Goal: Check status: Check status

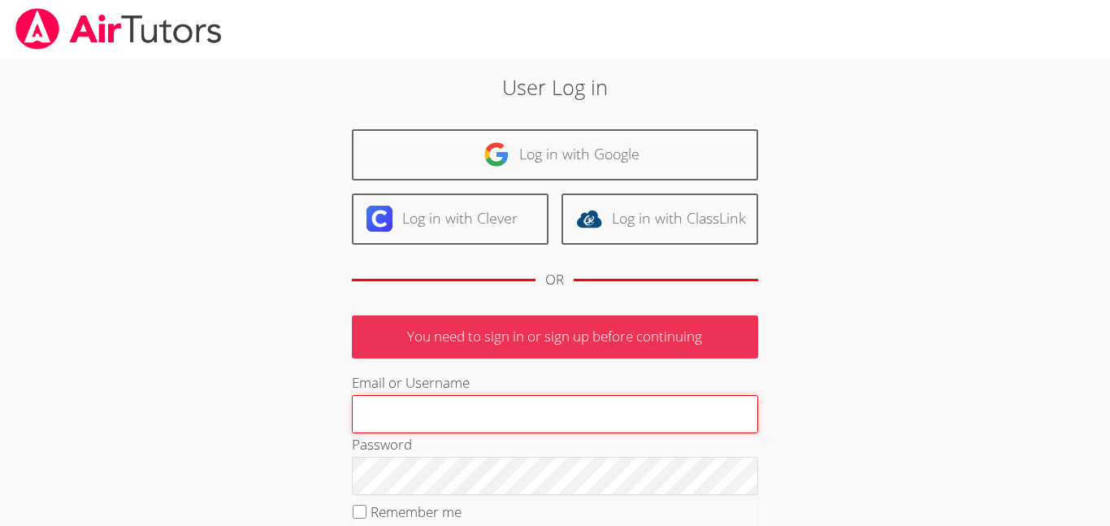
type input "[EMAIL_ADDRESS][DOMAIN_NAME]"
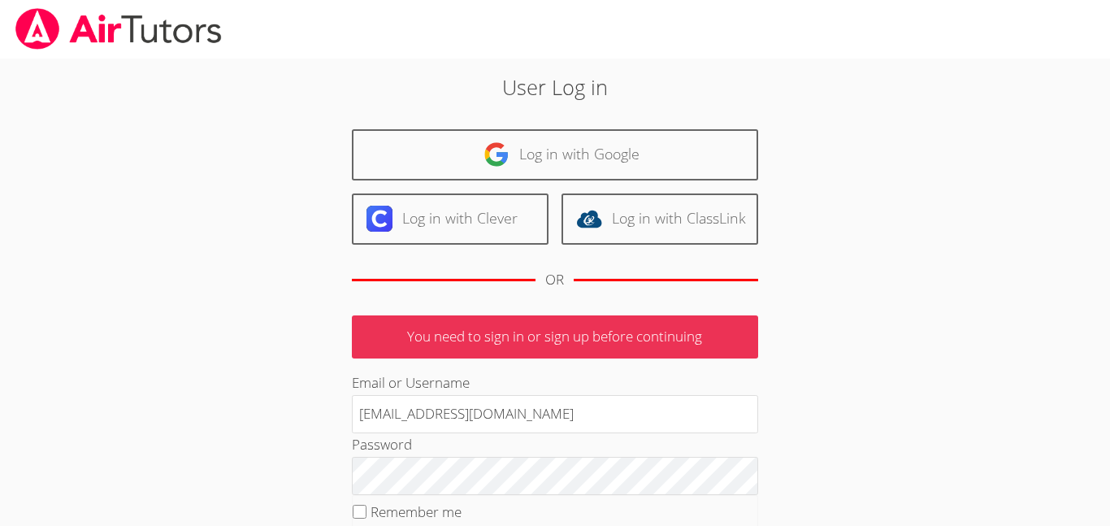
click at [559, 332] on p "You need to sign in or sign up before continuing" at bounding box center [555, 336] width 406 height 43
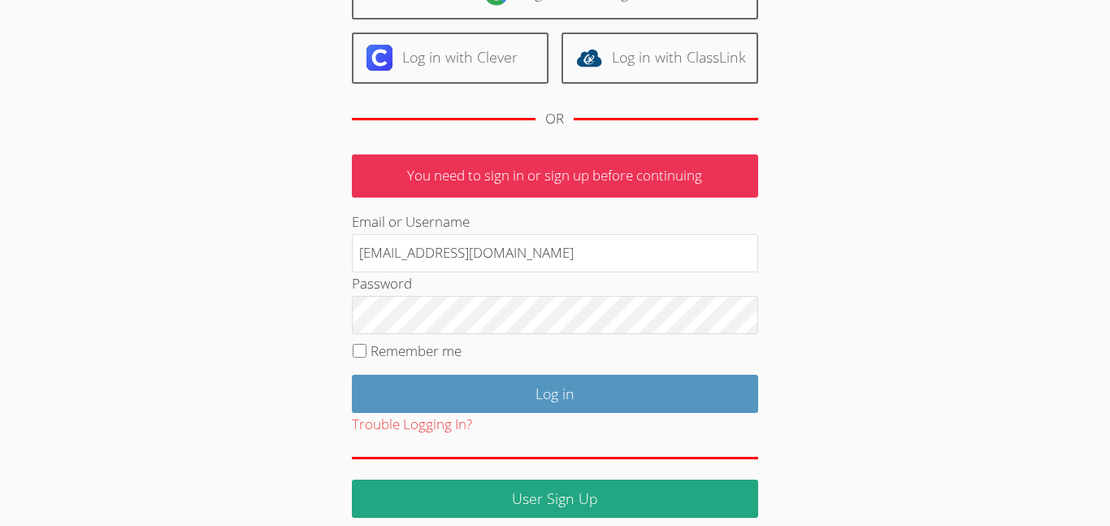
scroll to position [177, 0]
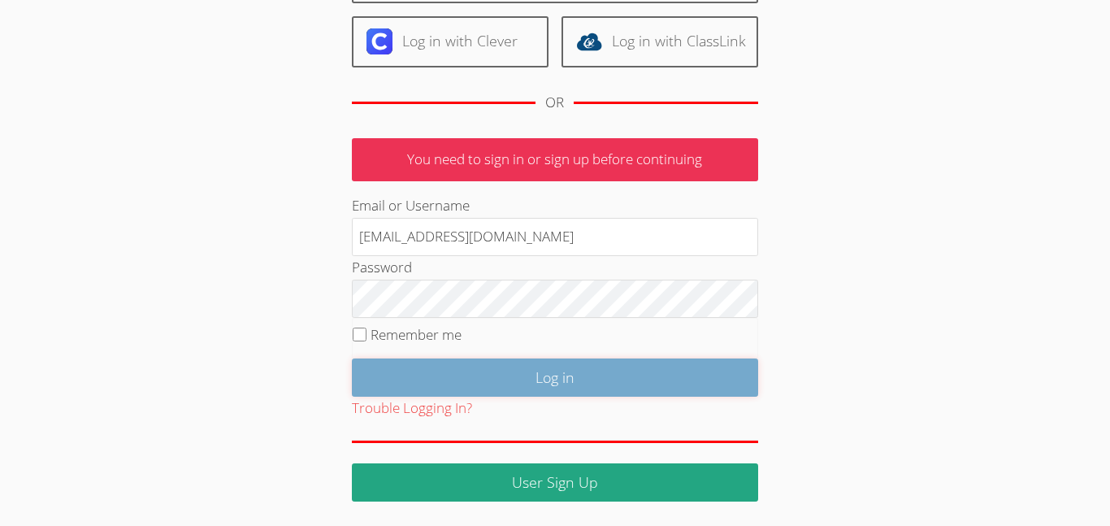
click at [605, 385] on input "Log in" at bounding box center [555, 377] width 406 height 38
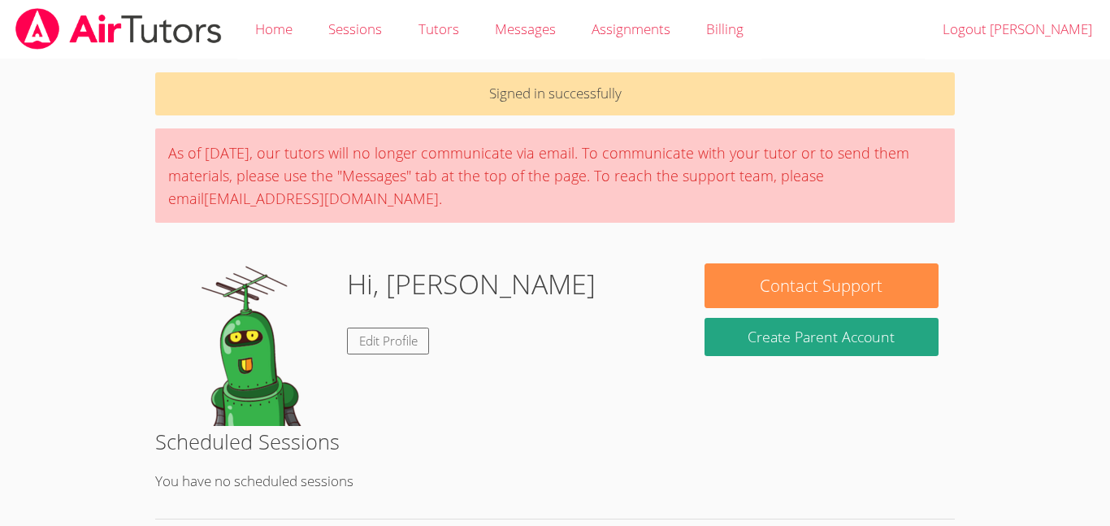
click at [274, 209] on div "As of [DATE], our tutors will no longer communicate via email. To communicate w…" at bounding box center [554, 175] width 799 height 94
click at [270, 25] on link "Home" at bounding box center [273, 29] width 73 height 59
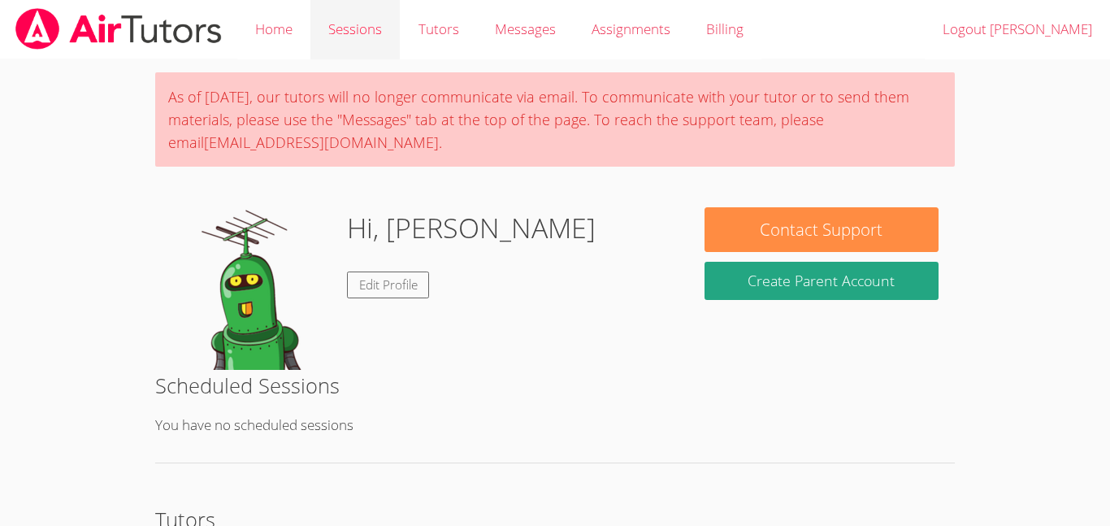
click at [319, 30] on link "Sessions" at bounding box center [354, 29] width 89 height 59
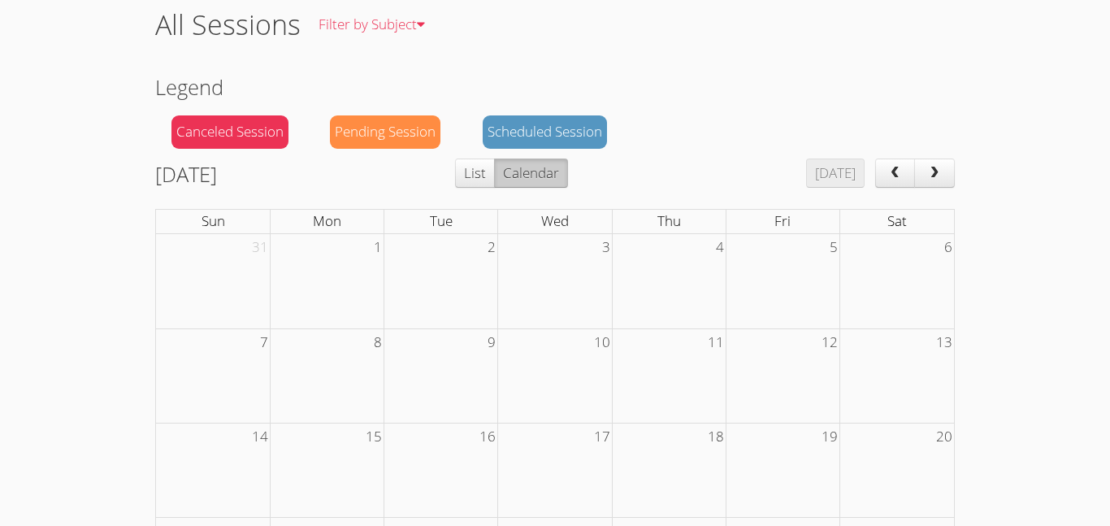
scroll to position [94, 0]
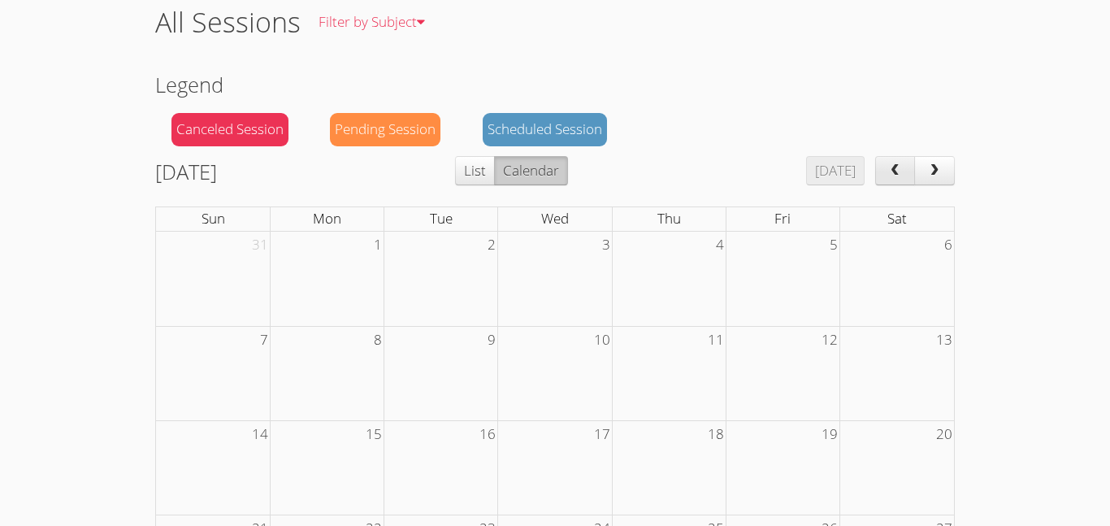
click at [889, 175] on span "prev" at bounding box center [894, 171] width 16 height 14
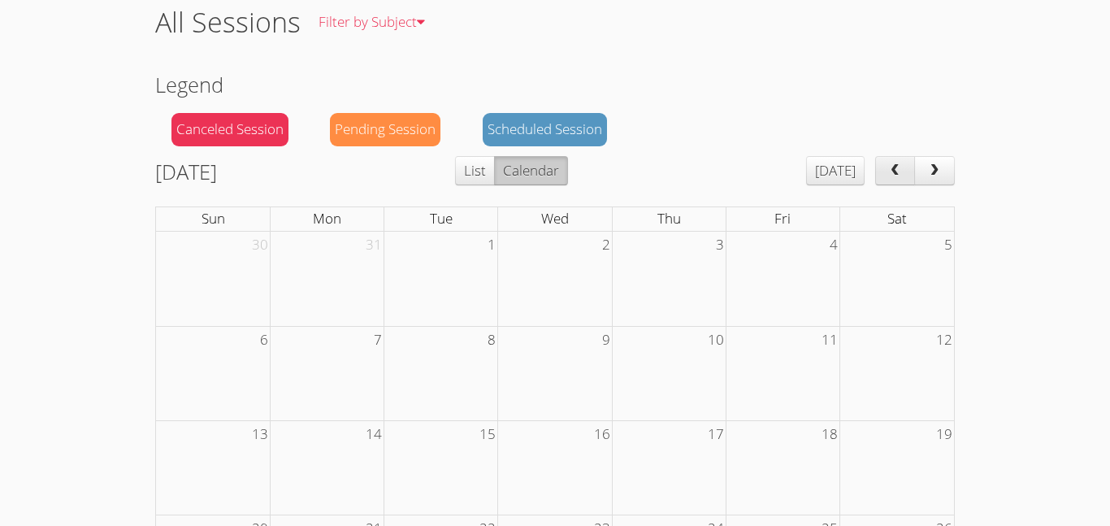
click at [889, 175] on span "prev" at bounding box center [894, 171] width 16 height 14
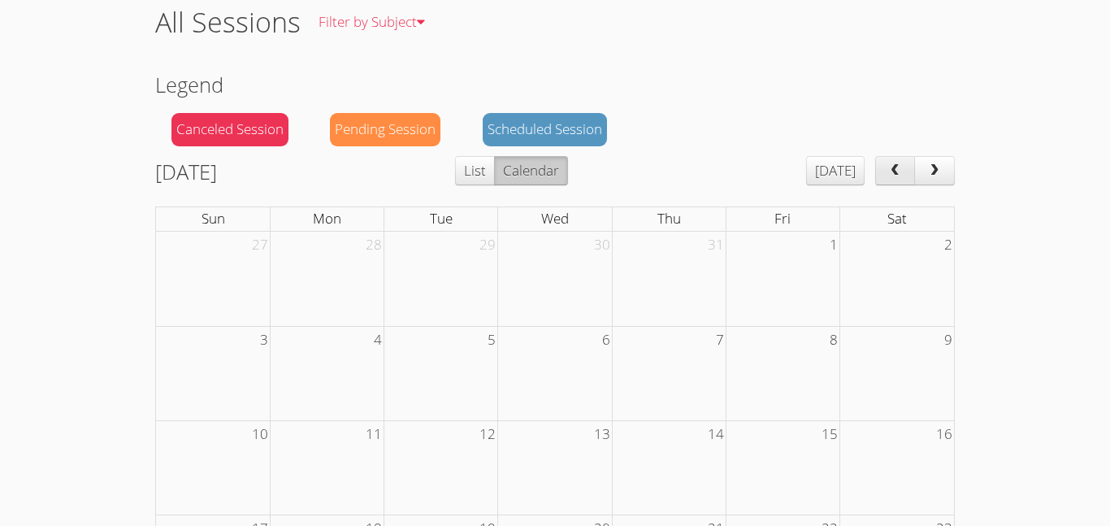
click at [889, 175] on span "prev" at bounding box center [894, 171] width 16 height 14
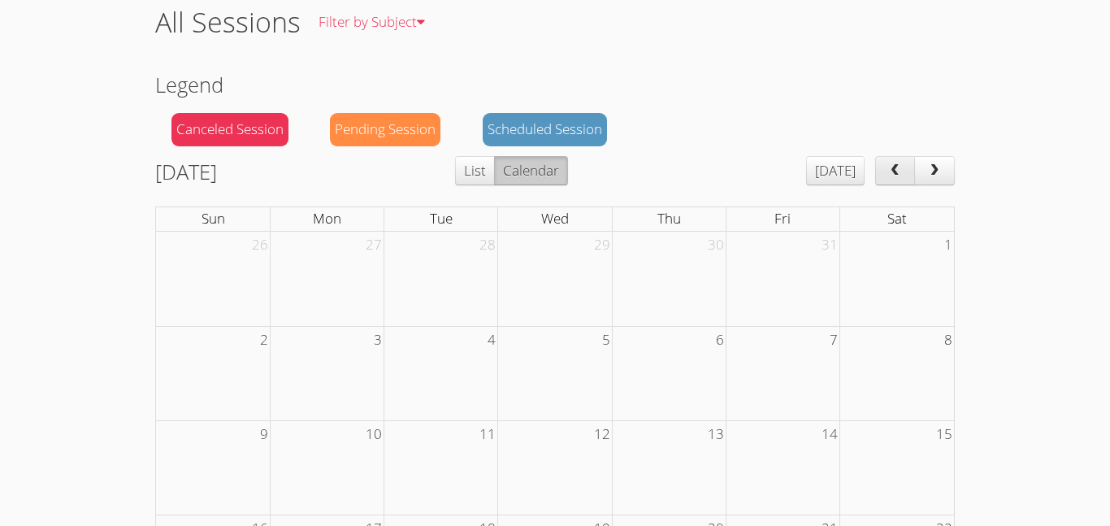
click at [889, 175] on span "prev" at bounding box center [894, 171] width 16 height 14
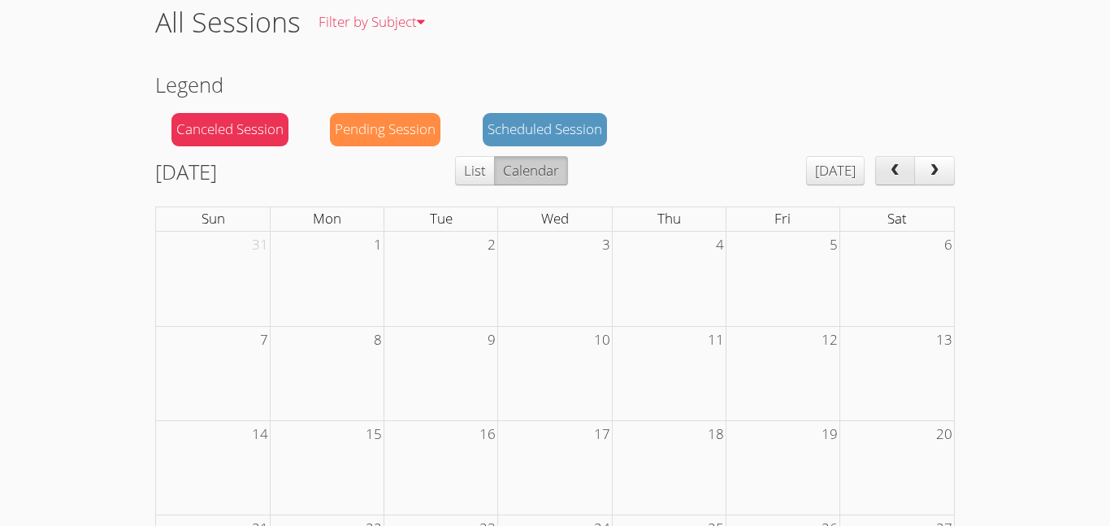
click at [889, 175] on span "prev" at bounding box center [894, 171] width 16 height 14
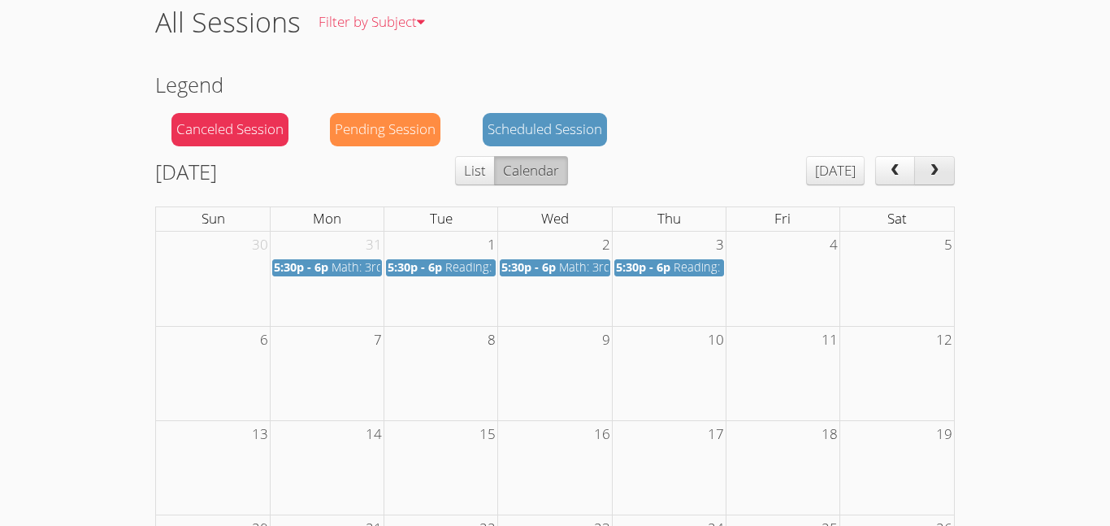
click at [926, 178] on button "next" at bounding box center [934, 170] width 41 height 29
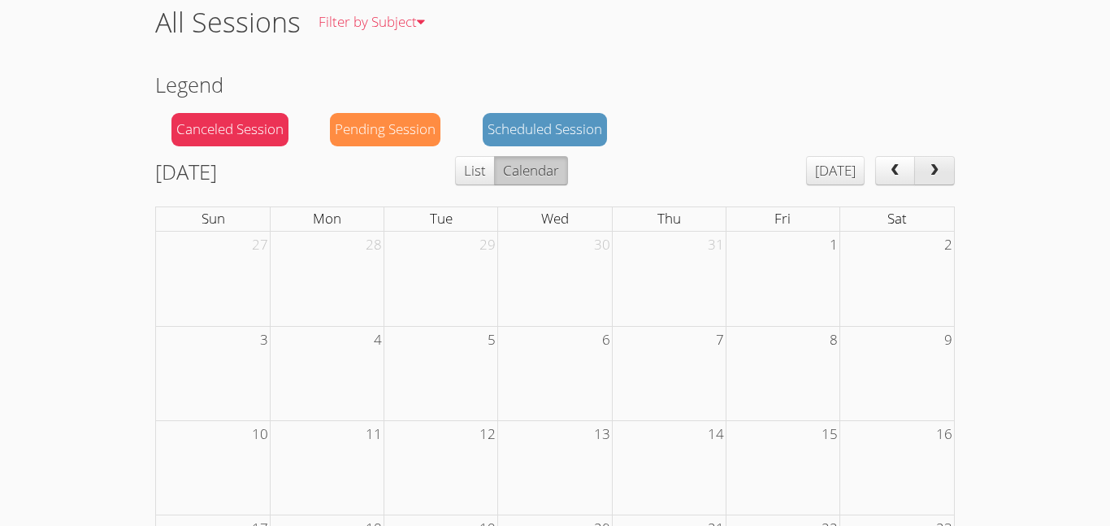
click at [926, 178] on button "next" at bounding box center [934, 170] width 41 height 29
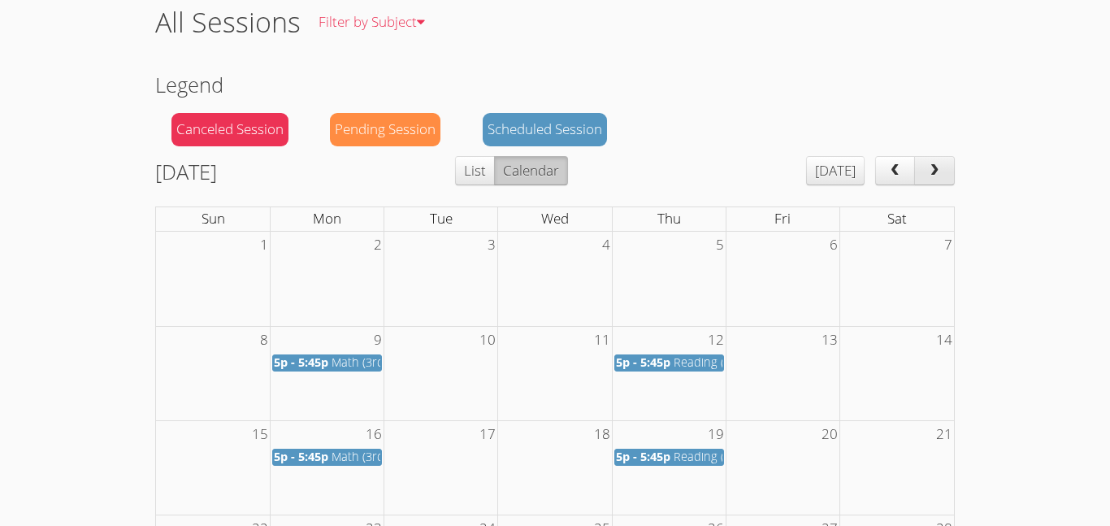
click at [926, 178] on button "next" at bounding box center [934, 170] width 41 height 29
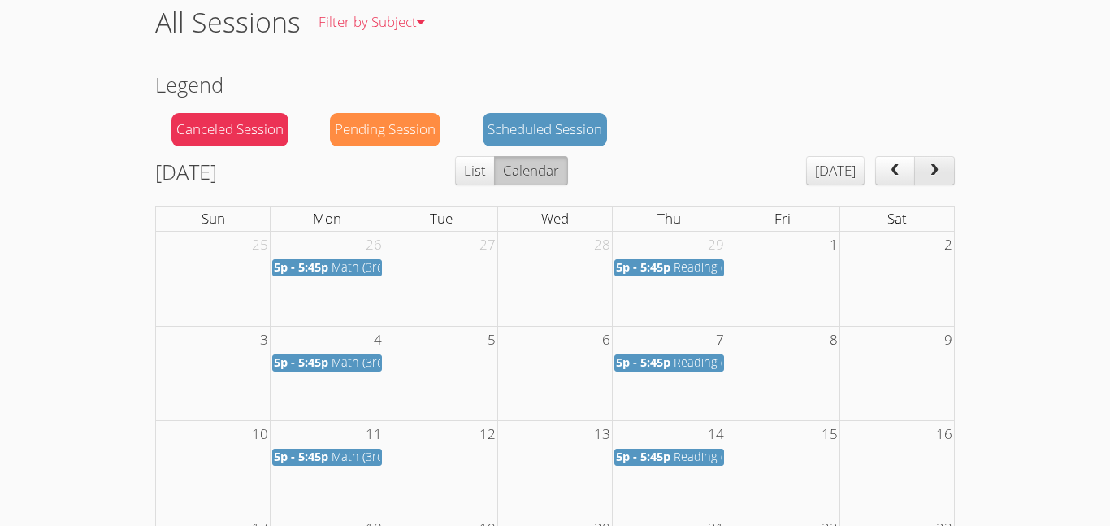
click at [926, 178] on button "next" at bounding box center [934, 170] width 41 height 29
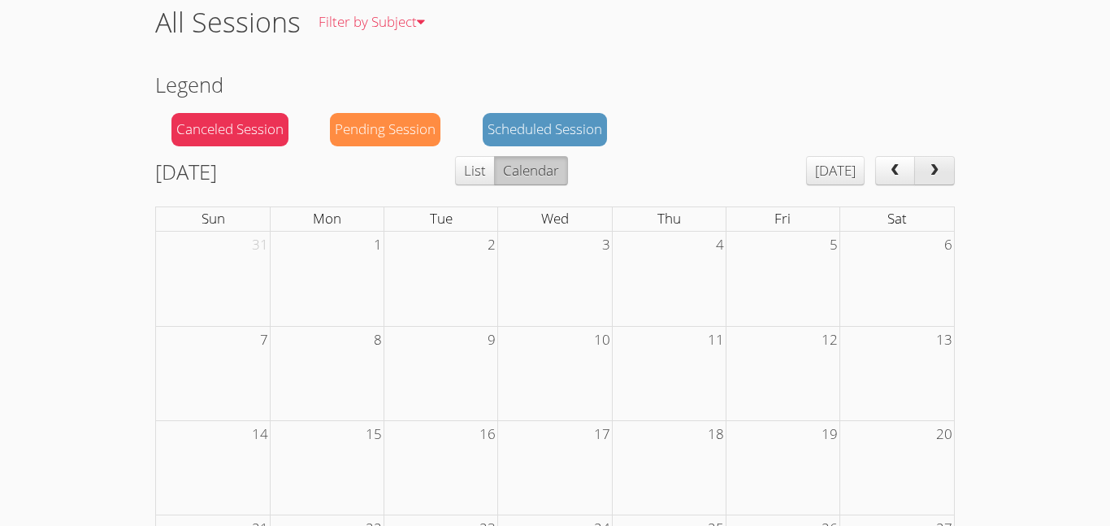
click at [926, 178] on button "next" at bounding box center [934, 170] width 41 height 29
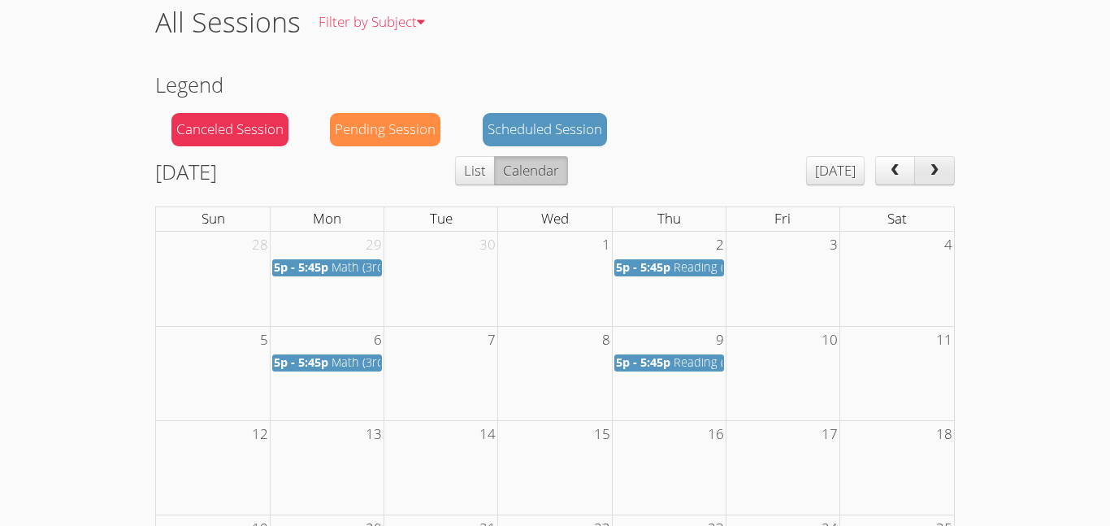
click at [926, 178] on button "next" at bounding box center [934, 170] width 41 height 29
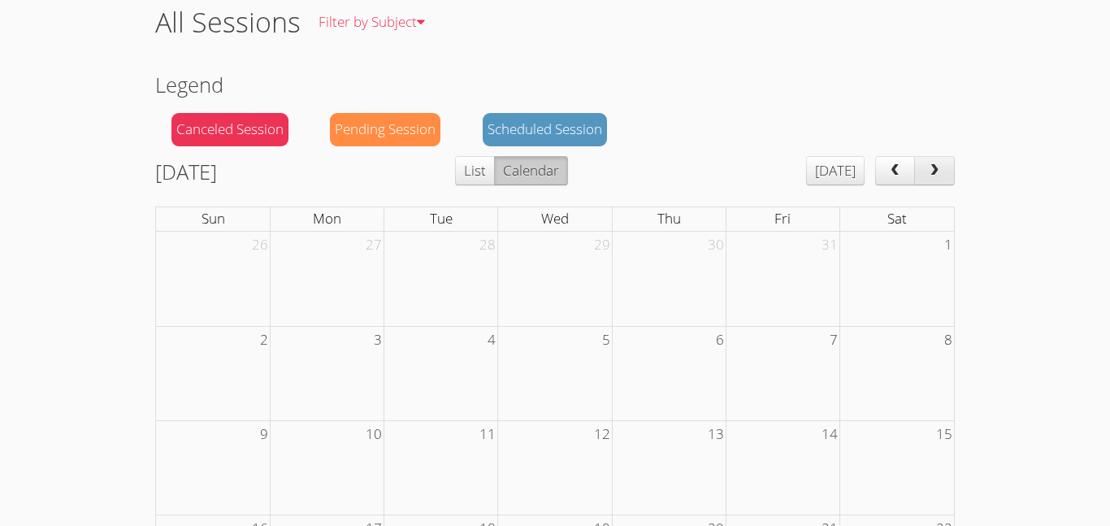
click at [926, 178] on button "next" at bounding box center [934, 170] width 41 height 29
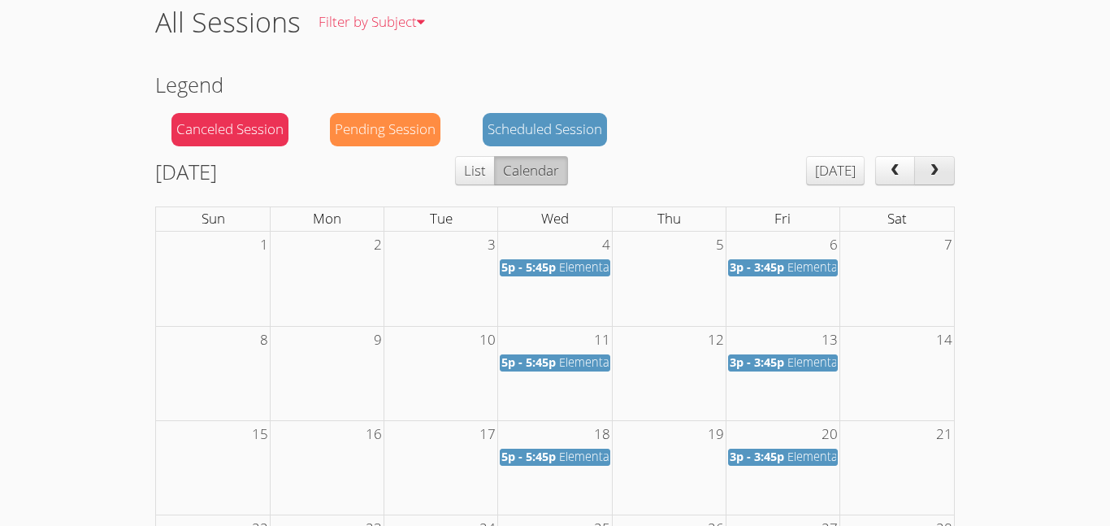
click at [926, 178] on button "next" at bounding box center [934, 170] width 41 height 29
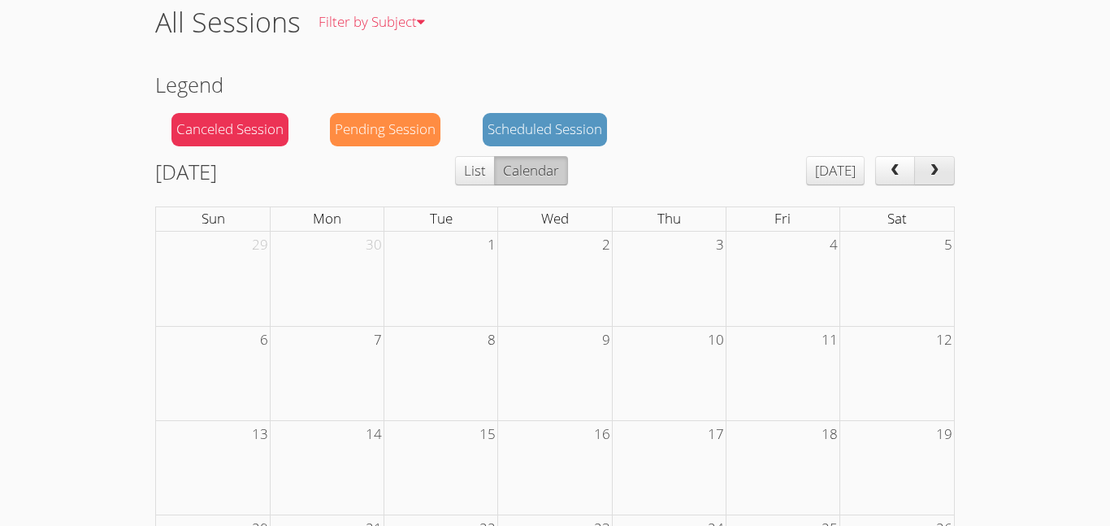
click at [926, 178] on button "next" at bounding box center [934, 170] width 41 height 29
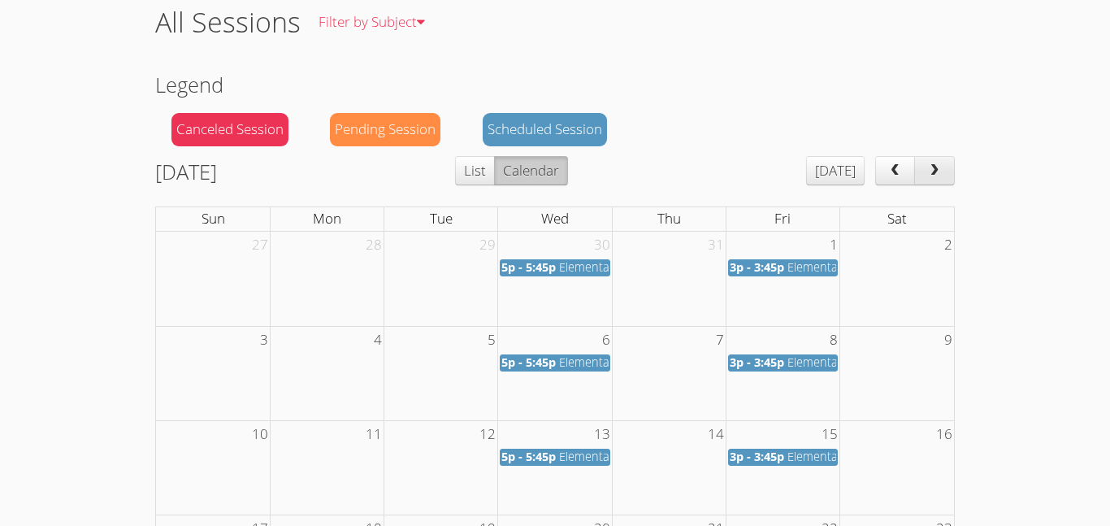
click at [926, 178] on button "next" at bounding box center [934, 170] width 41 height 29
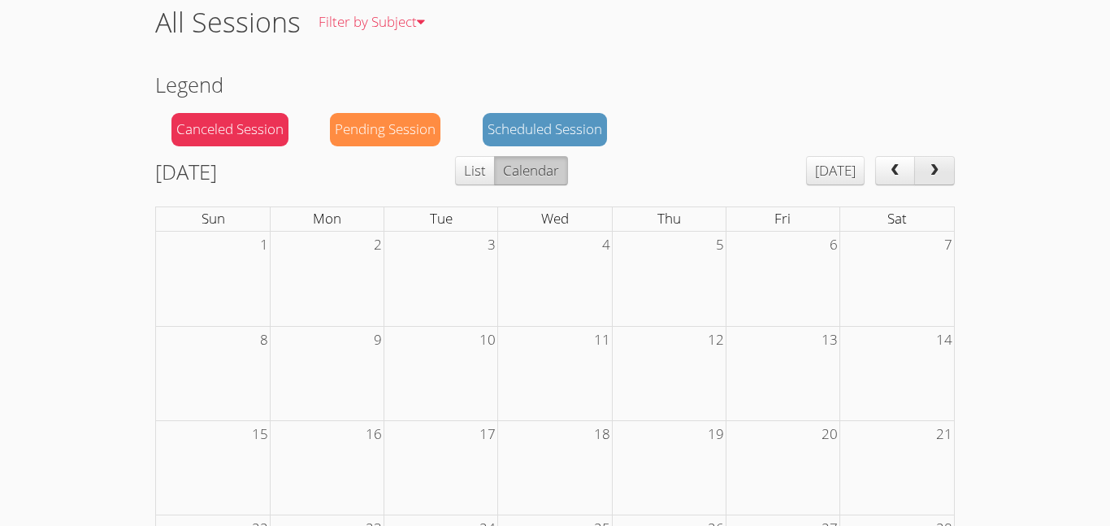
click at [926, 178] on button "next" at bounding box center [934, 170] width 41 height 29
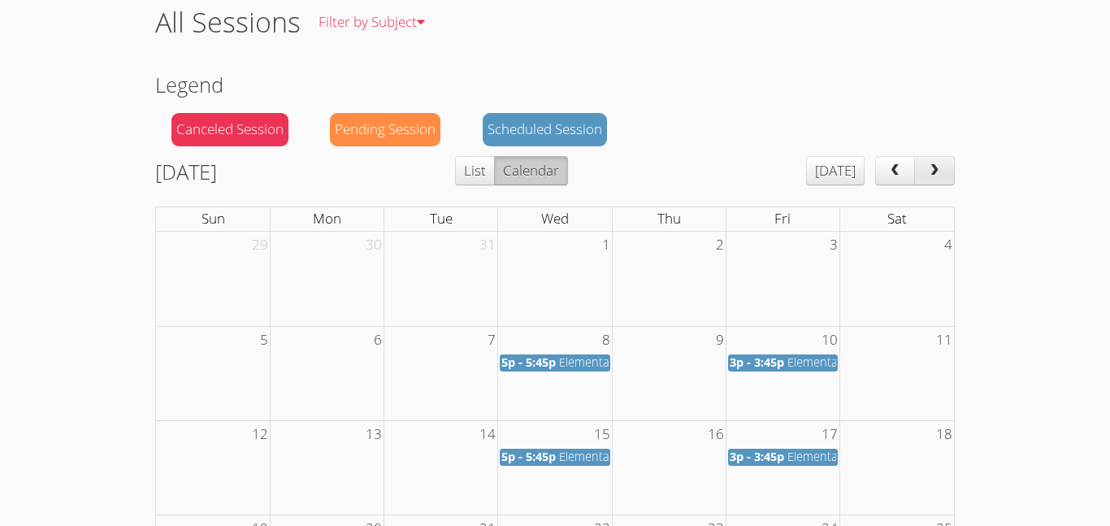
click at [926, 178] on button "next" at bounding box center [934, 170] width 41 height 29
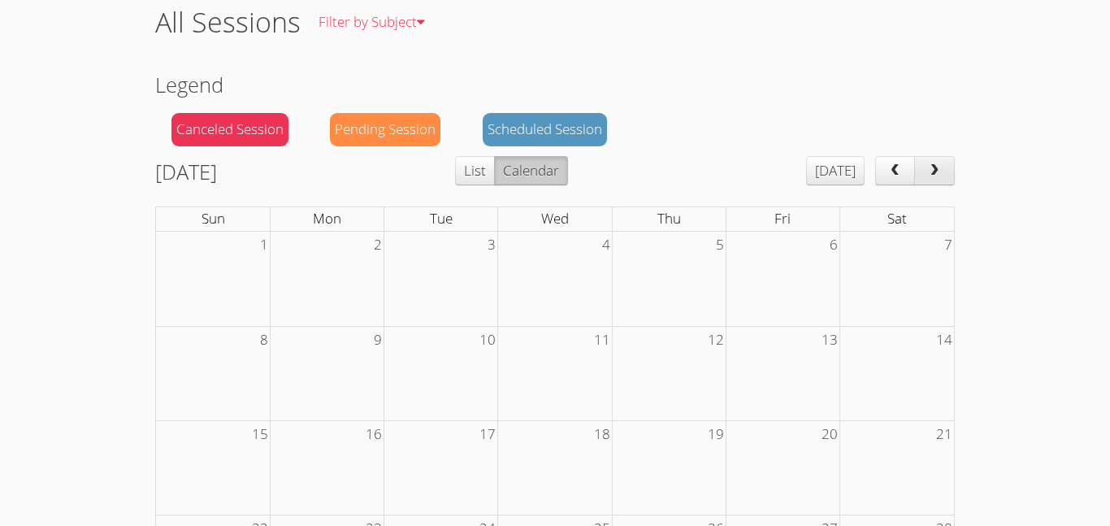
click at [926, 178] on button "next" at bounding box center [934, 170] width 41 height 29
click at [833, 183] on button "[DATE]" at bounding box center [835, 170] width 58 height 29
click at [879, 172] on button "prev" at bounding box center [895, 170] width 41 height 29
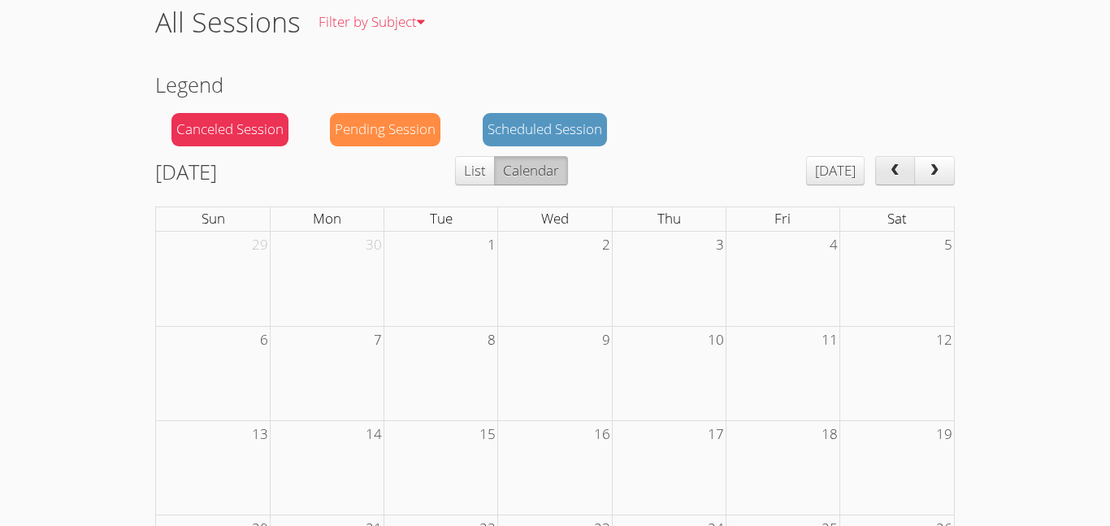
click at [879, 172] on button "prev" at bounding box center [895, 170] width 41 height 29
click at [878, 172] on button "prev" at bounding box center [895, 170] width 41 height 29
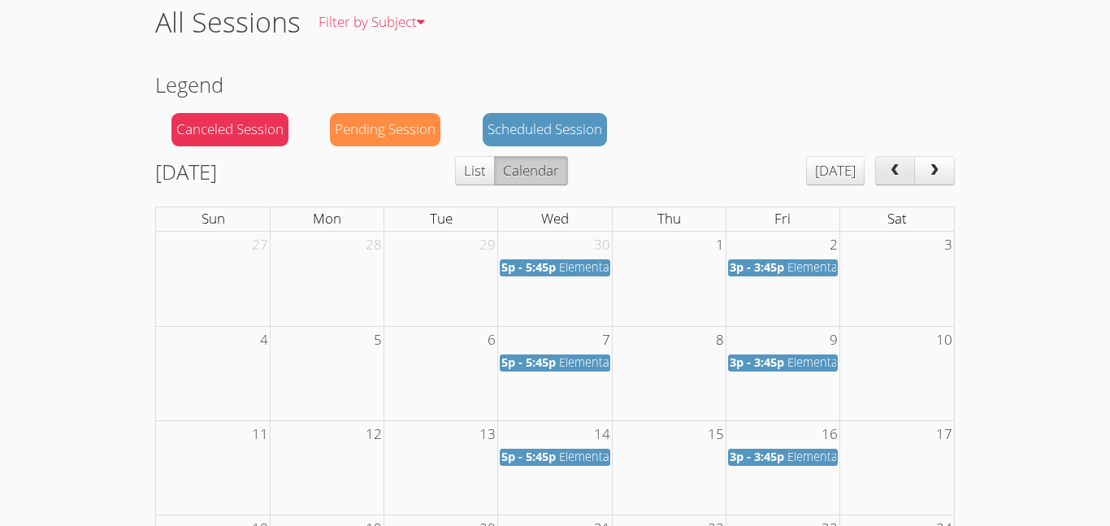
click at [878, 172] on button "prev" at bounding box center [895, 170] width 41 height 29
click at [948, 168] on button "next" at bounding box center [934, 170] width 41 height 29
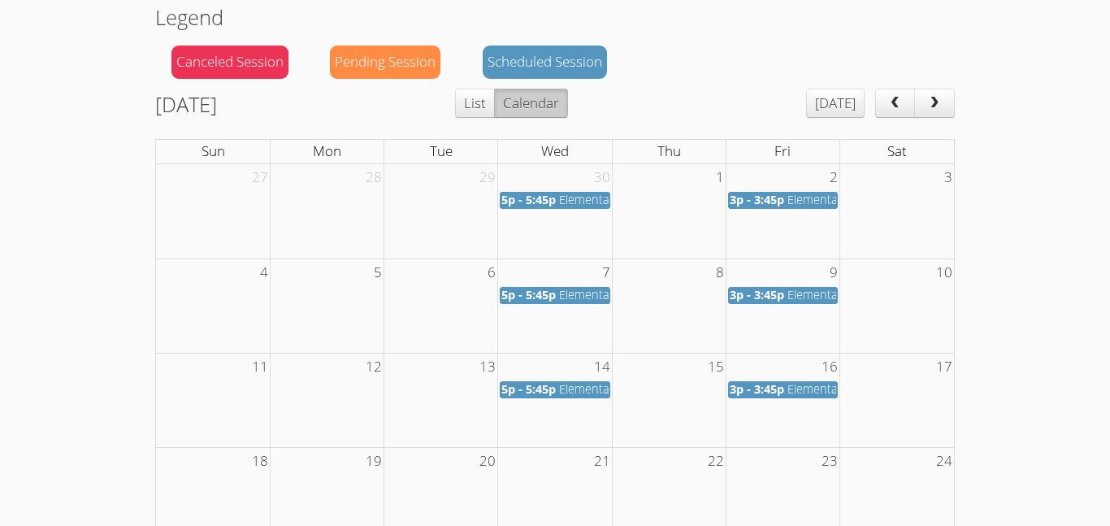
scroll to position [161, 0]
click at [560, 395] on span "Elementary Math" at bounding box center [605, 389] width 92 height 15
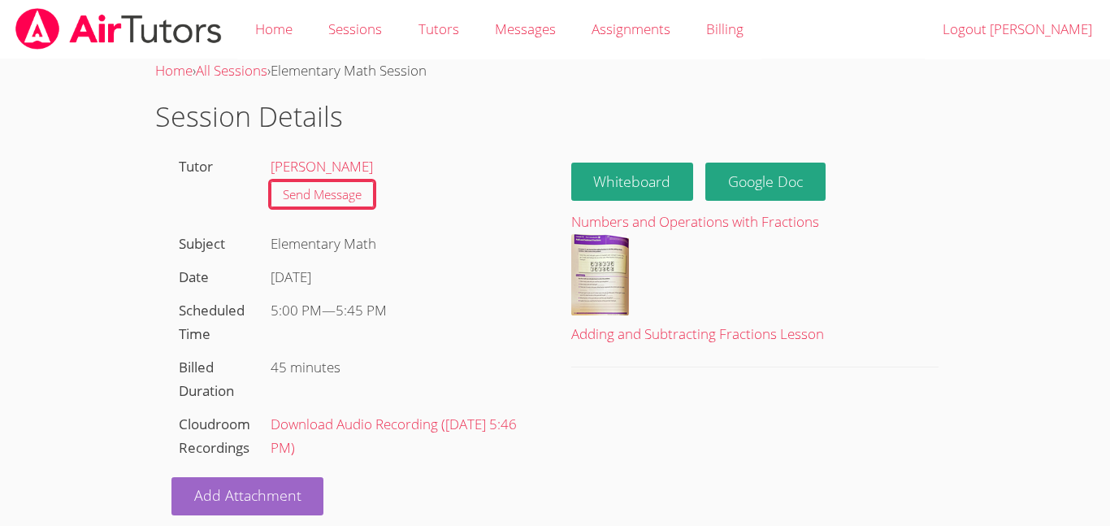
scroll to position [14, 0]
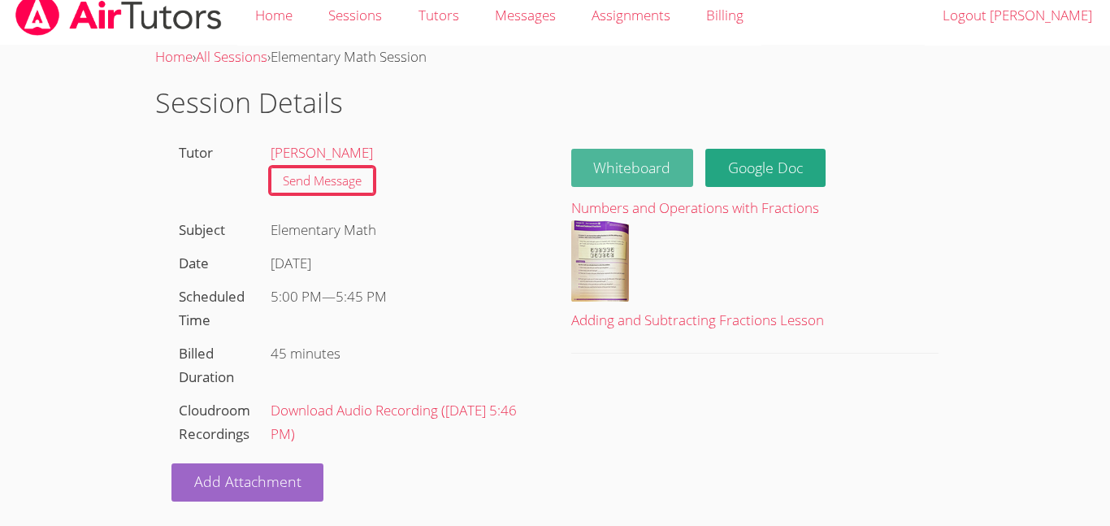
click at [611, 176] on button "Whiteboard" at bounding box center [632, 168] width 123 height 38
